Goal: Task Accomplishment & Management: Complete application form

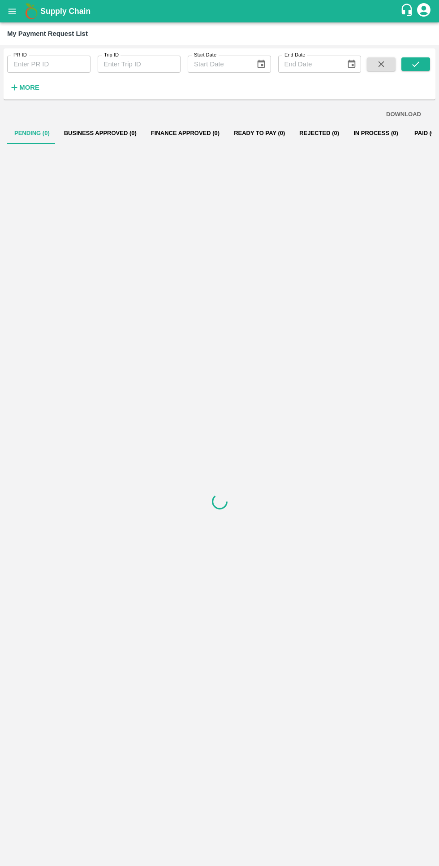
click at [13, 11] on icon "open drawer" at bounding box center [13, 11] width 8 height 5
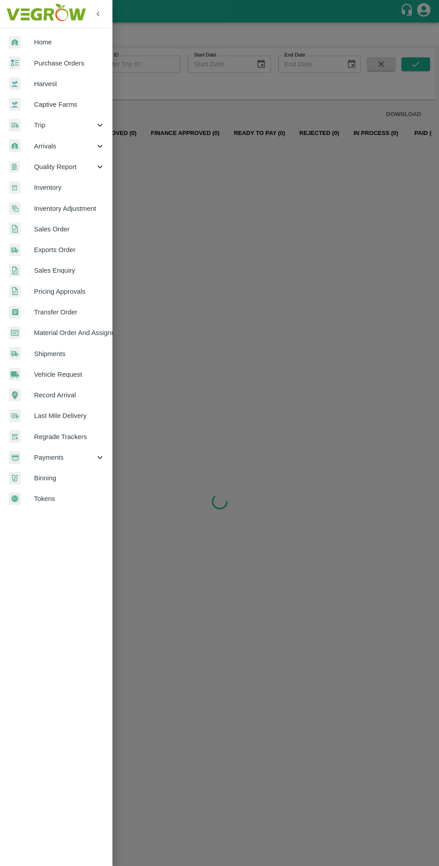
click at [76, 125] on span "Trip" at bounding box center [64, 125] width 61 height 10
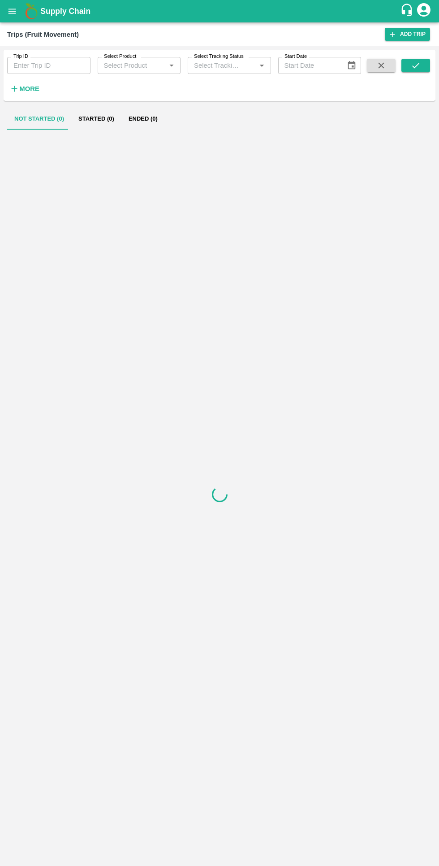
click at [27, 65] on input "Trip ID" at bounding box center [48, 65] width 83 height 17
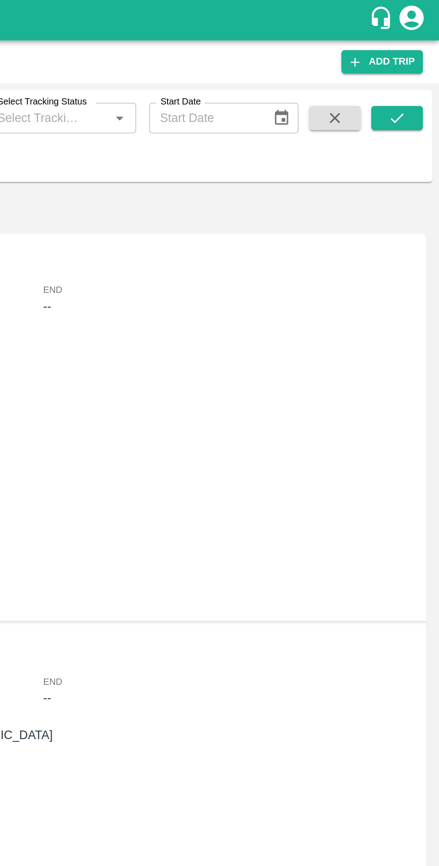
type input "86612"
click at [407, 66] on button "submit" at bounding box center [416, 65] width 29 height 13
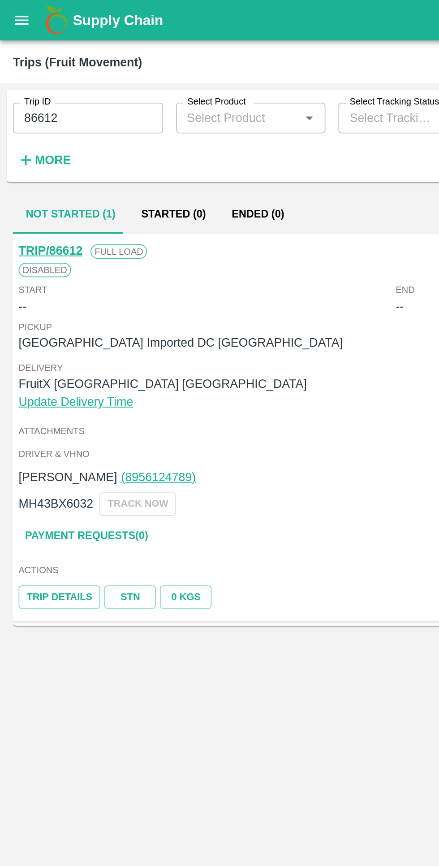
click at [142, 122] on button "Ended (0)" at bounding box center [143, 119] width 43 height 22
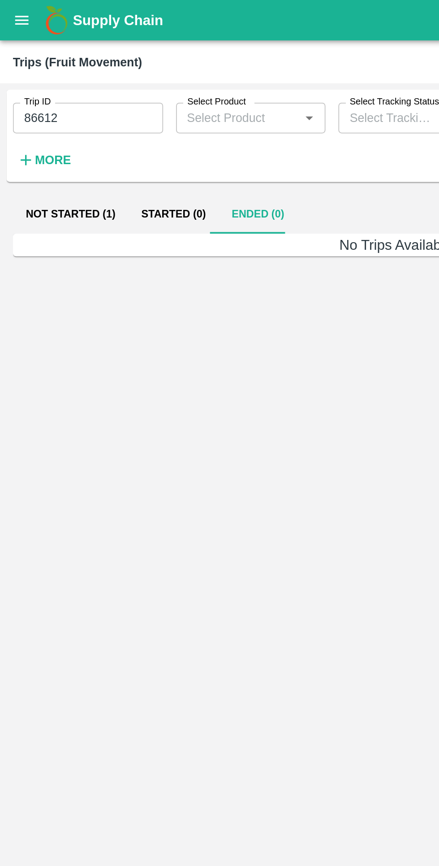
click at [33, 123] on button "Not Started (1)" at bounding box center [39, 119] width 64 height 22
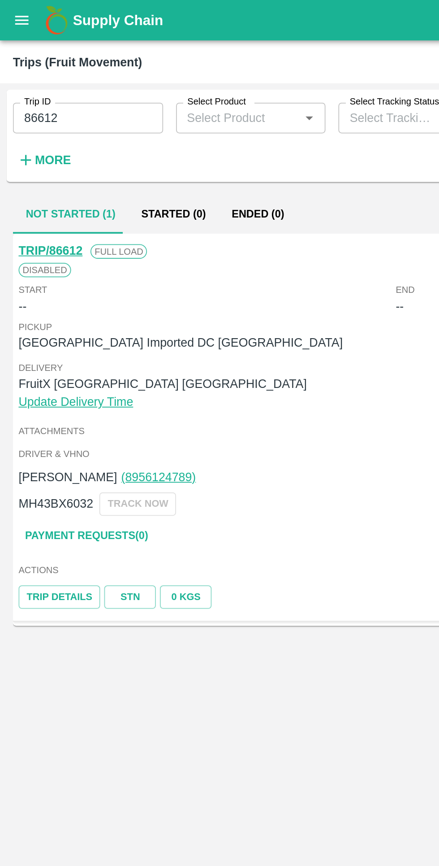
click at [36, 299] on link "Payment Requests( 0 )" at bounding box center [47, 298] width 75 height 16
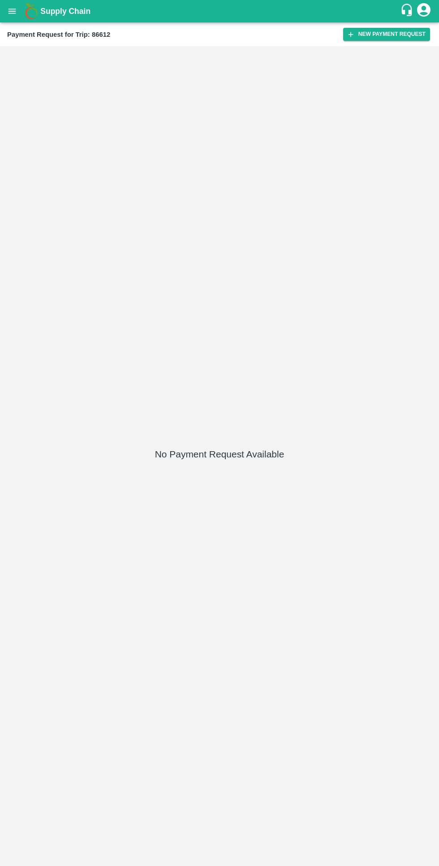
click at [369, 35] on button "New Payment Request" at bounding box center [386, 34] width 87 height 13
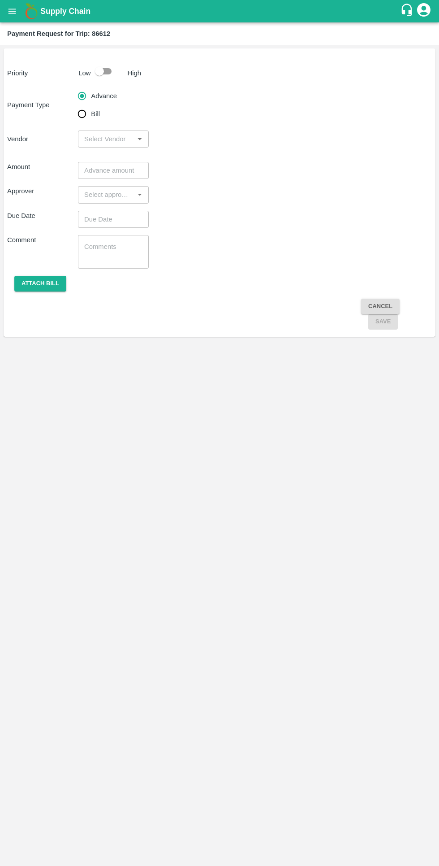
click at [100, 70] on input "checkbox" at bounding box center [99, 71] width 51 height 17
checkbox input "true"
click at [104, 139] on input "input" at bounding box center [106, 139] width 51 height 12
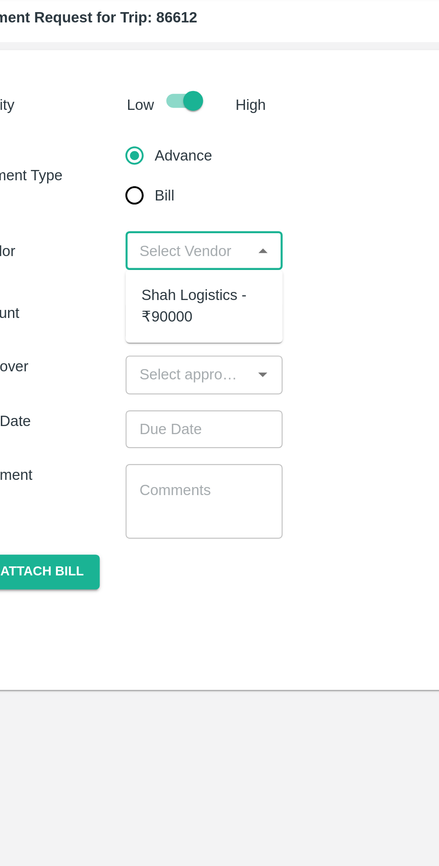
click at [104, 157] on div "Shah Logistics - ₹90000" at bounding box center [113, 164] width 56 height 20
type input "Shah Logistics - ₹90000"
click at [119, 167] on input "number" at bounding box center [113, 170] width 71 height 17
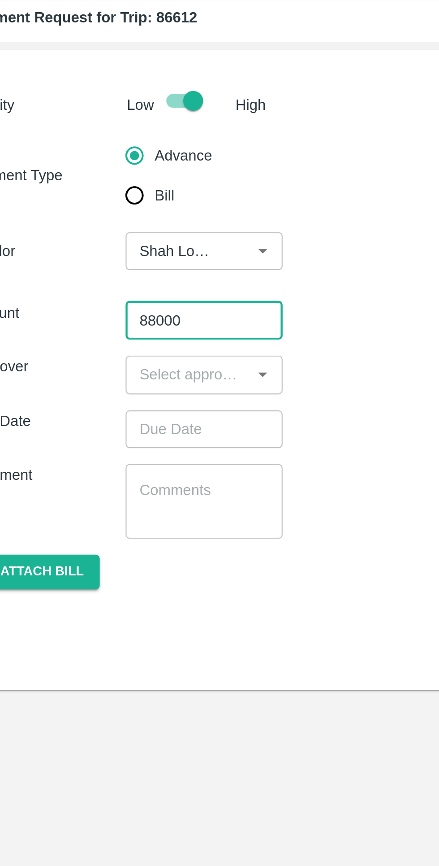
type input "88000"
click at [116, 197] on input "input" at bounding box center [106, 195] width 51 height 12
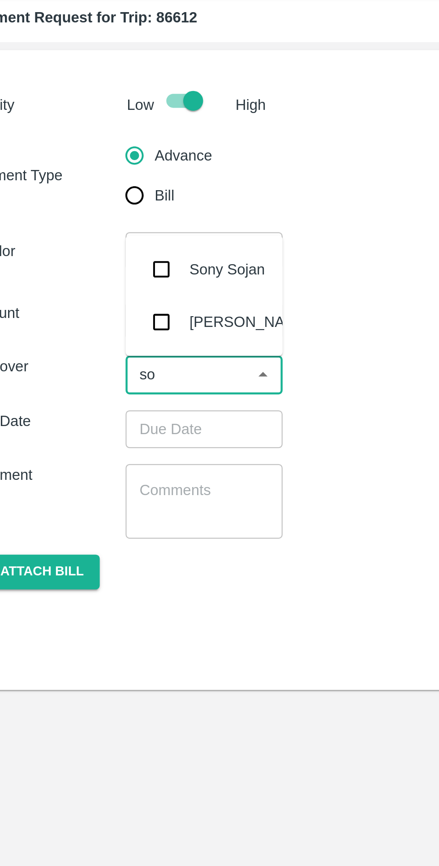
type input "son"
click at [103, 175] on input "checkbox" at bounding box center [94, 171] width 18 height 18
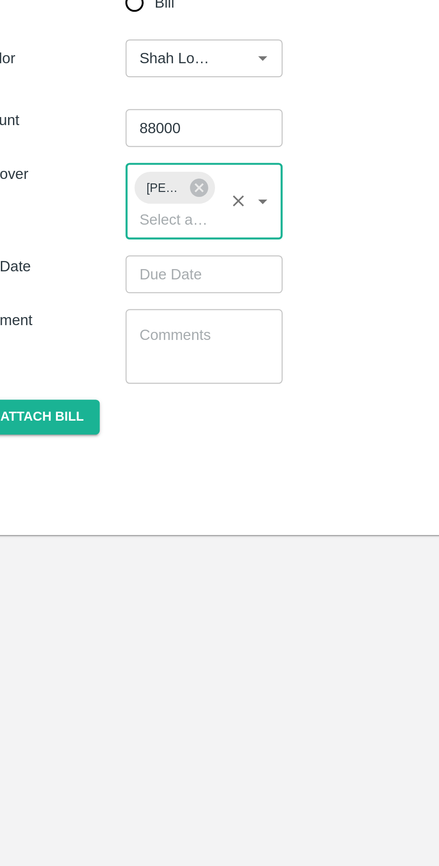
click at [123, 235] on input "Choose date" at bounding box center [110, 236] width 65 height 17
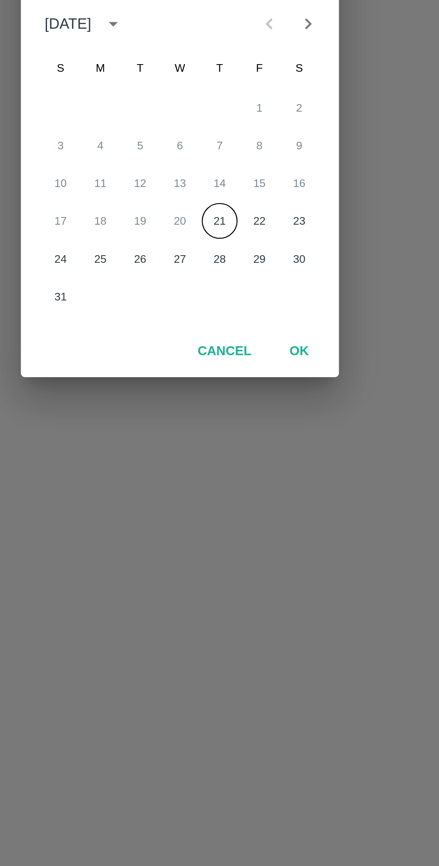
click at [238, 486] on button "21" at bounding box center [238, 488] width 16 height 16
type input "[DATE] 12:00 AM"
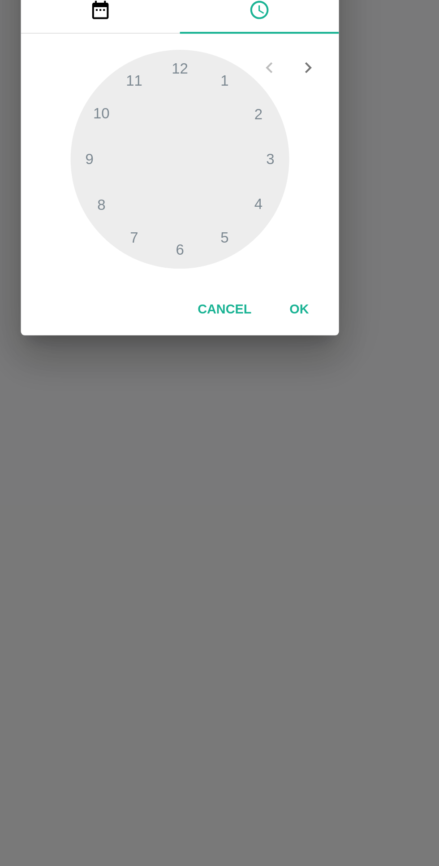
click at [272, 527] on button "OK" at bounding box center [273, 528] width 29 height 16
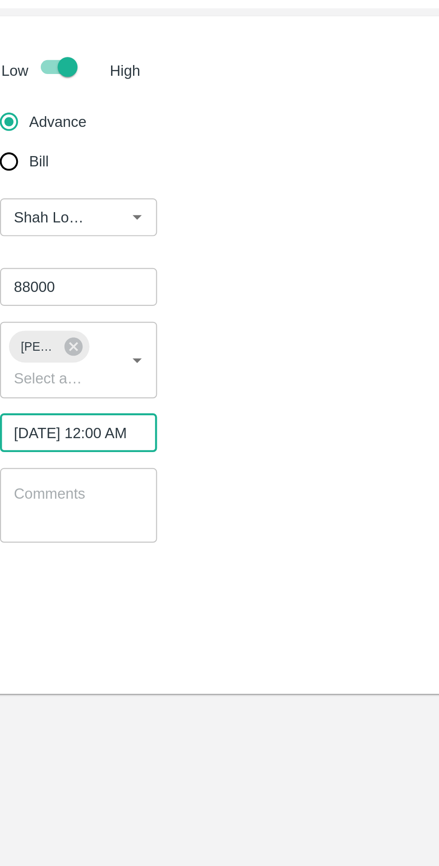
scroll to position [0, 7]
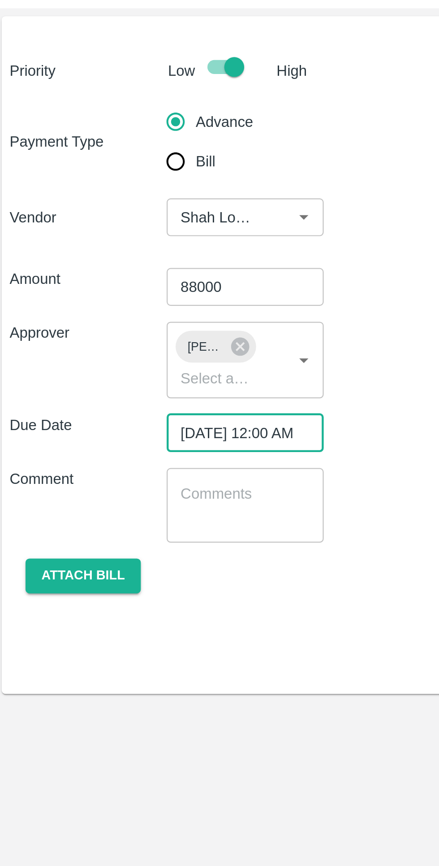
click at [47, 300] on button "Attach bill" at bounding box center [40, 301] width 52 height 16
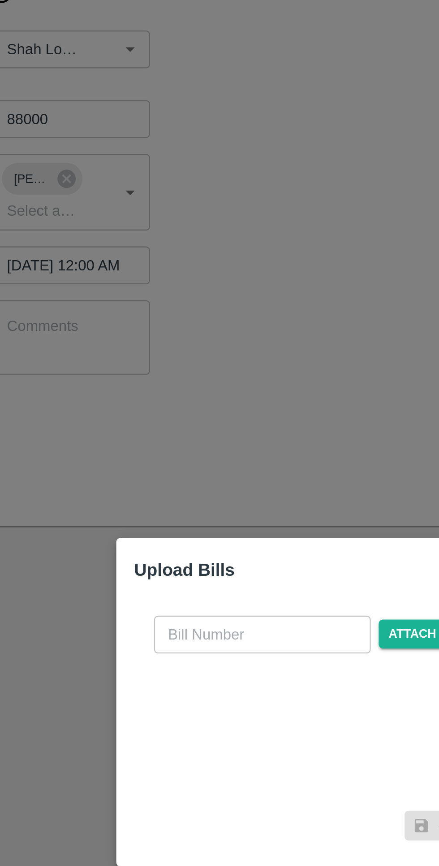
click at [270, 403] on span "Attach bill" at bounding box center [274, 402] width 44 height 13
click at [0, 0] on input "Attach bill" at bounding box center [0, 0] width 0 height 0
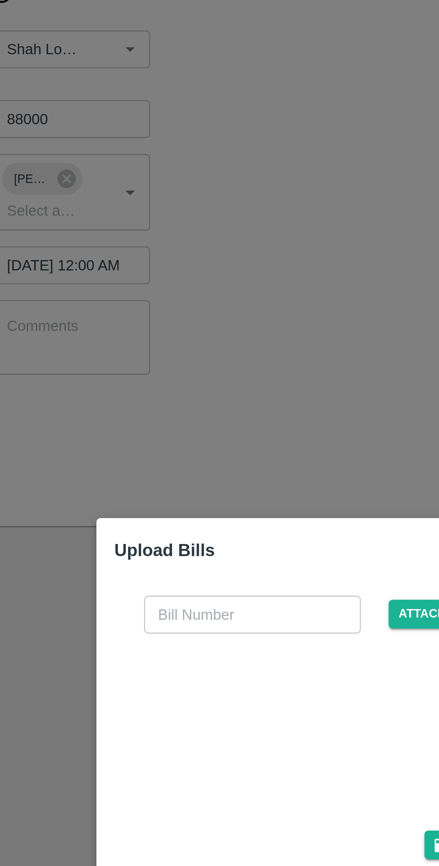
click at [194, 396] on input "text" at bounding box center [195, 393] width 98 height 17
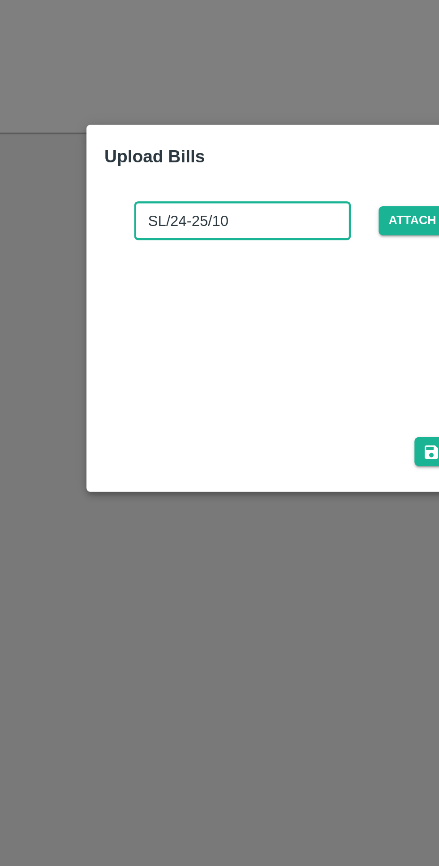
click at [218, 392] on input "SL/24-25/10" at bounding box center [195, 393] width 98 height 17
type input "SL/25-26/07"
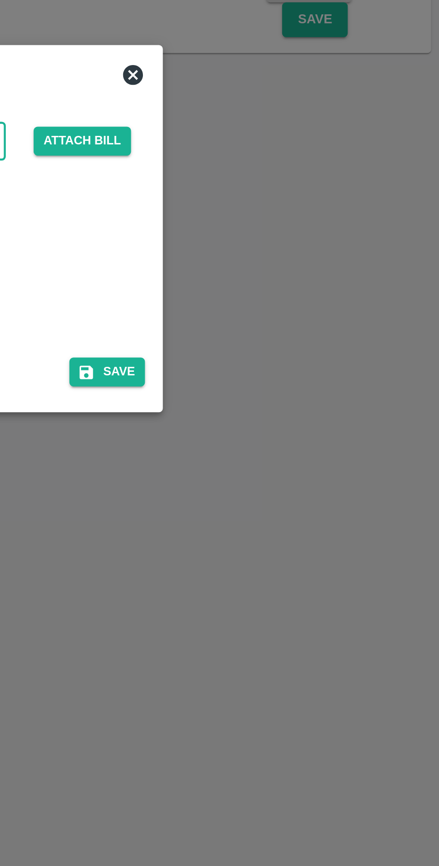
click at [296, 498] on button "Save" at bounding box center [290, 497] width 34 height 13
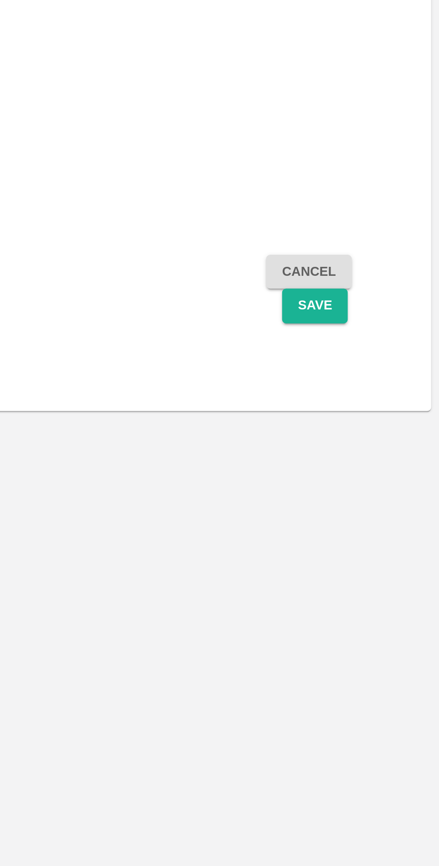
click at [385, 343] on button "Save" at bounding box center [384, 339] width 30 height 16
